Goal: Find specific fact: Find specific fact

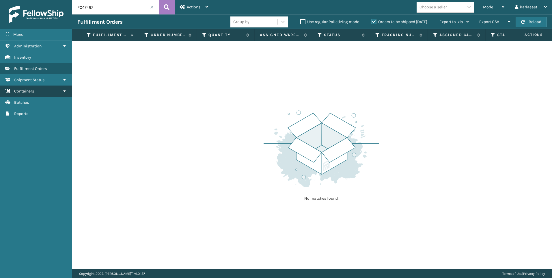
click at [33, 93] on span "Containers" at bounding box center [24, 91] width 20 height 5
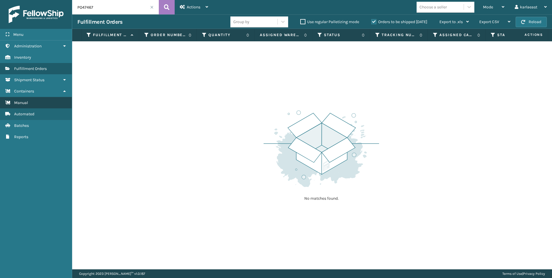
click at [35, 103] on link "Manual" at bounding box center [36, 102] width 72 height 11
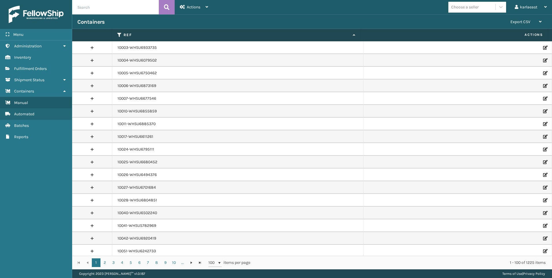
click at [99, 9] on input "text" at bounding box center [115, 7] width 87 height 14
drag, startPoint x: 99, startPoint y: 9, endPoint x: 92, endPoint y: 12, distance: 7.4
paste input "PO49719"
type input "PO49719"
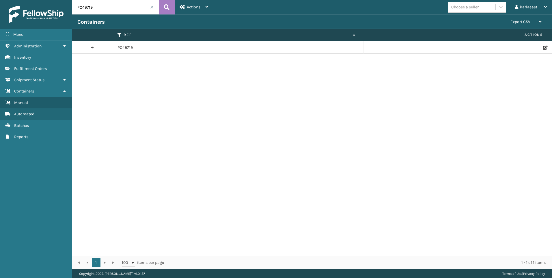
click at [89, 49] on link at bounding box center [92, 47] width 40 height 9
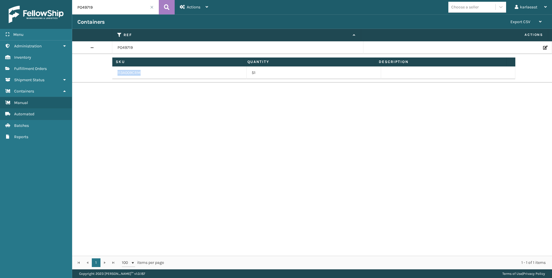
drag, startPoint x: 143, startPoint y: 73, endPoint x: 116, endPoint y: 72, distance: 26.8
click at [116, 72] on td "113A009CRM" at bounding box center [179, 72] width 134 height 13
copy td "113A009CRM"
